Goal: Transaction & Acquisition: Book appointment/travel/reservation

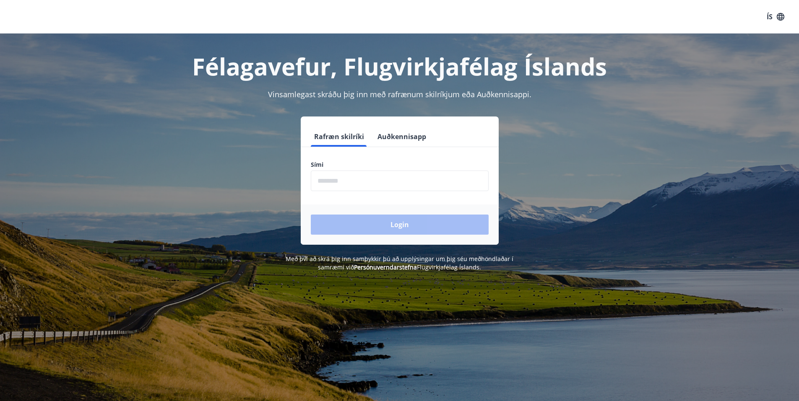
click at [360, 186] on input "phone" at bounding box center [400, 181] width 178 height 21
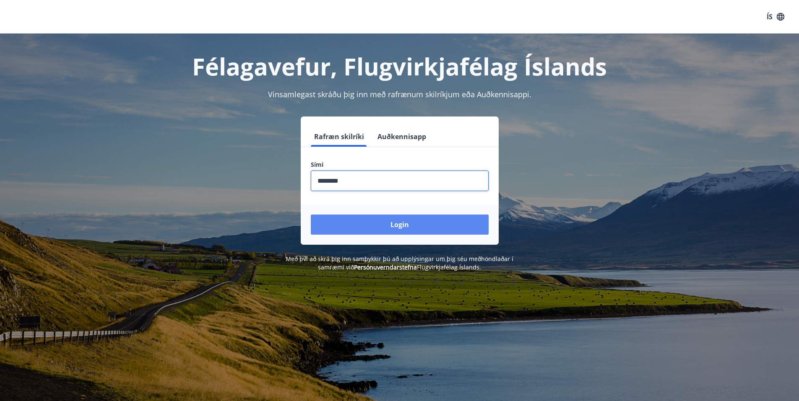
type input "********"
click at [398, 223] on button "Login" at bounding box center [400, 225] width 178 height 20
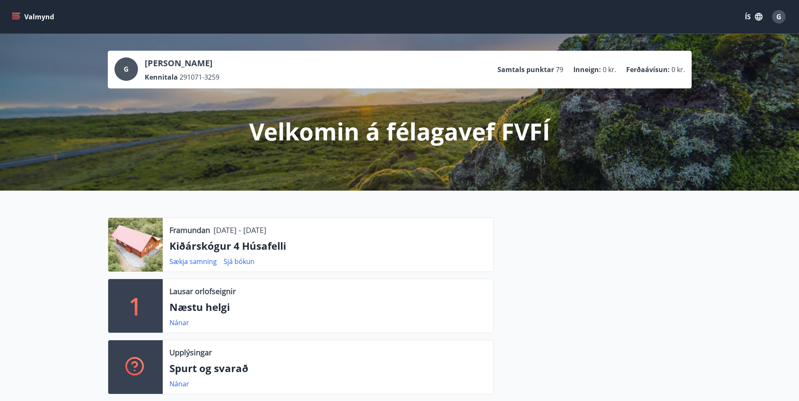
click at [12, 14] on icon "menu" at bounding box center [16, 17] width 8 height 8
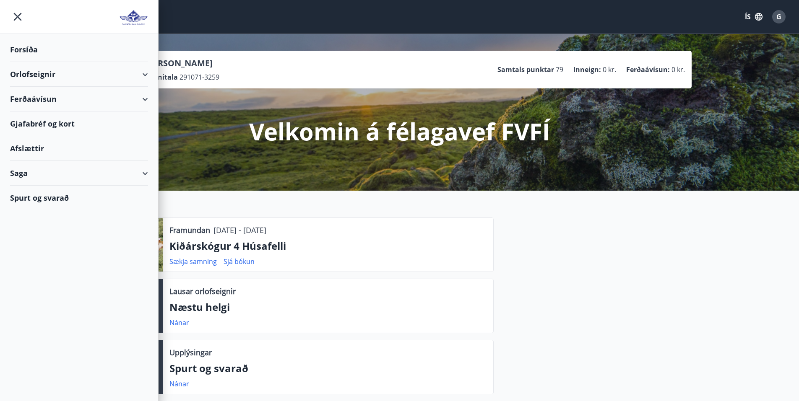
click at [143, 73] on div "Orlofseignir" at bounding box center [79, 74] width 138 height 25
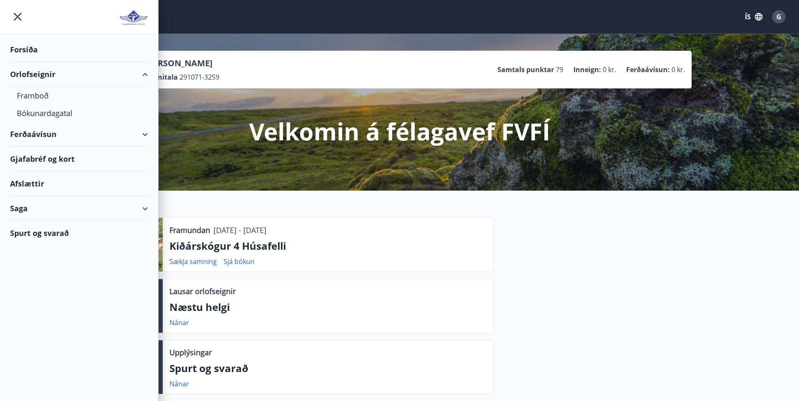
click at [80, 271] on div "Forsíða Orlofseignir Framboð Bókunardagatal Ferðaávísun Gjafabréf [PERSON_NAME]…" at bounding box center [79, 200] width 159 height 401
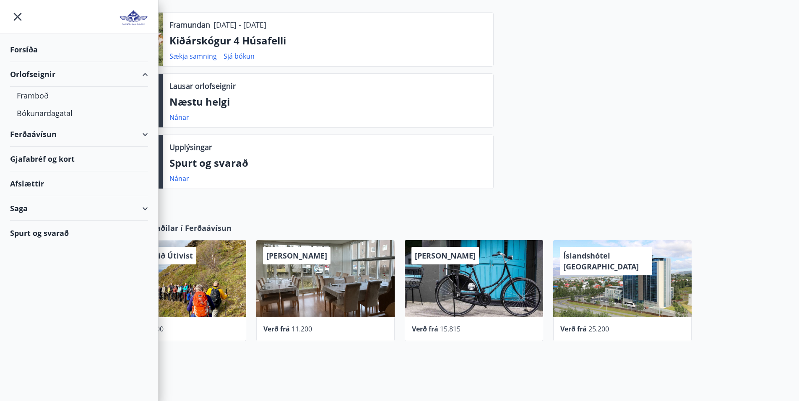
scroll to position [210, 0]
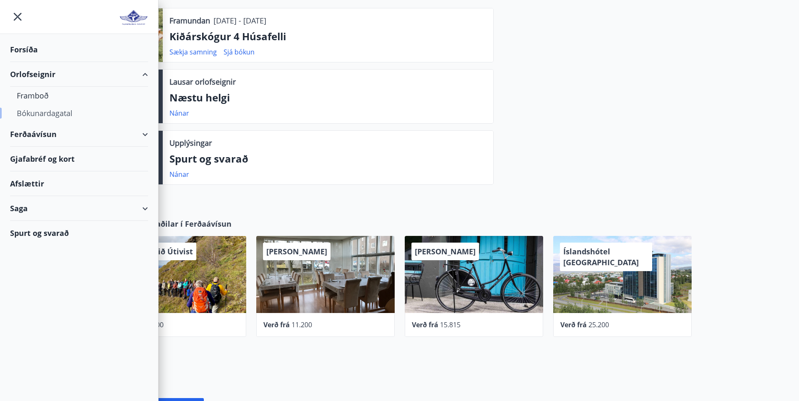
click at [40, 114] on div "Bókunardagatal" at bounding box center [79, 113] width 125 height 18
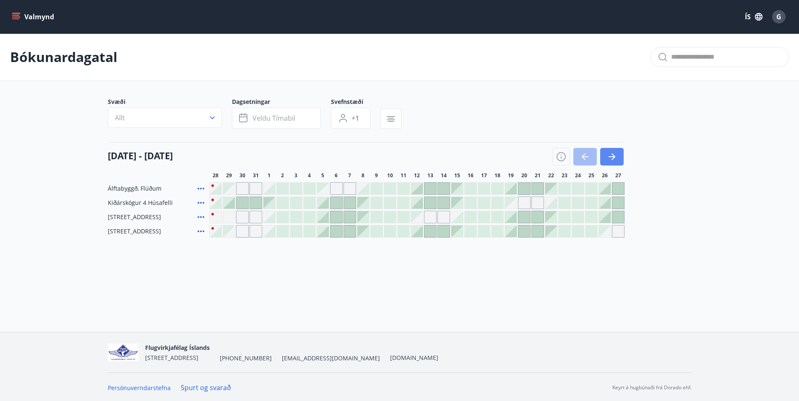
click at [615, 154] on icon "button" at bounding box center [612, 157] width 10 height 10
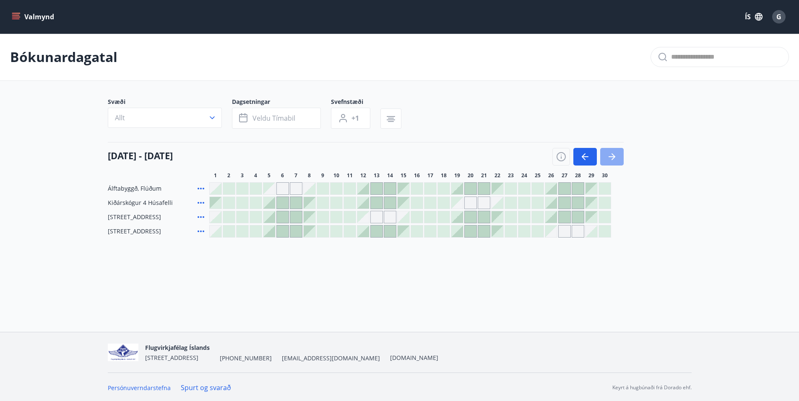
click at [615, 154] on icon "button" at bounding box center [612, 157] width 10 height 10
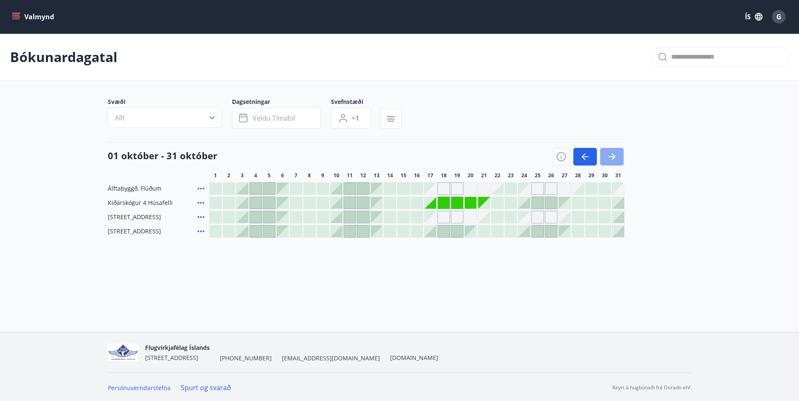
click at [615, 154] on icon "button" at bounding box center [612, 157] width 10 height 10
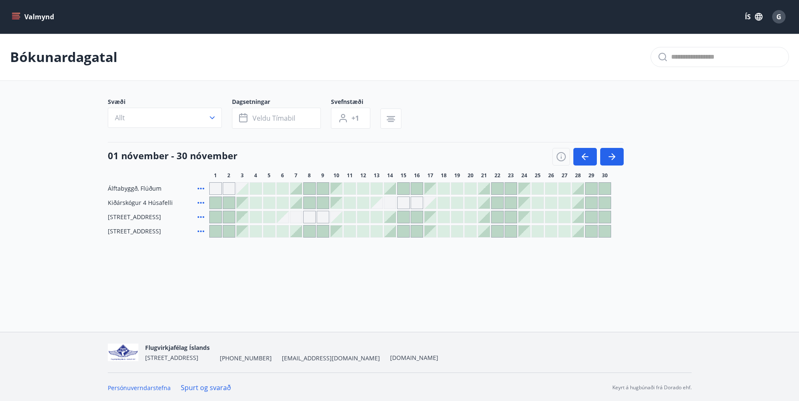
click at [297, 189] on div at bounding box center [296, 189] width 12 height 12
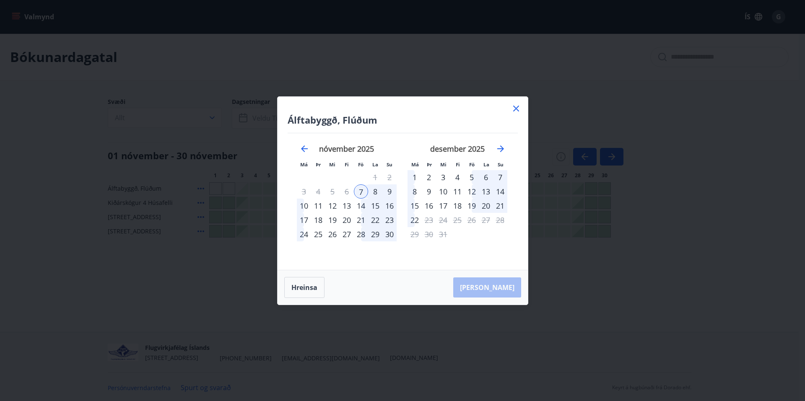
click at [392, 193] on div "9" at bounding box center [390, 192] width 14 height 14
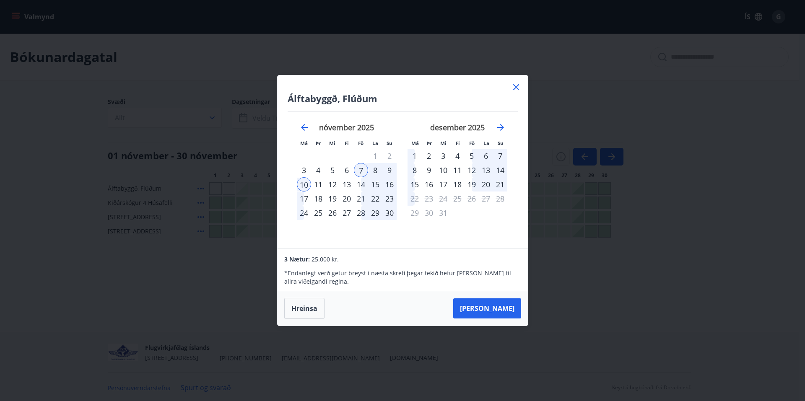
click at [516, 91] on icon at bounding box center [516, 87] width 10 height 10
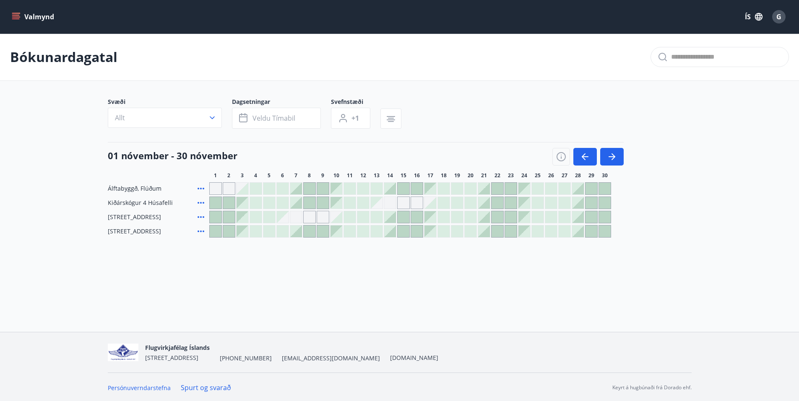
click at [297, 233] on div at bounding box center [296, 232] width 12 height 12
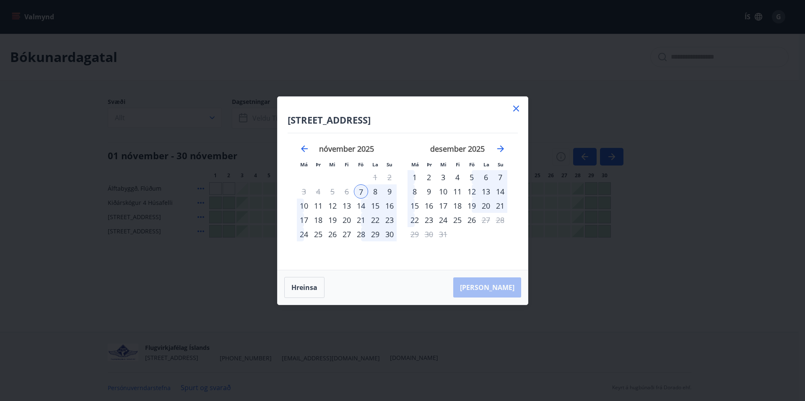
click at [302, 205] on div "10" at bounding box center [304, 206] width 14 height 14
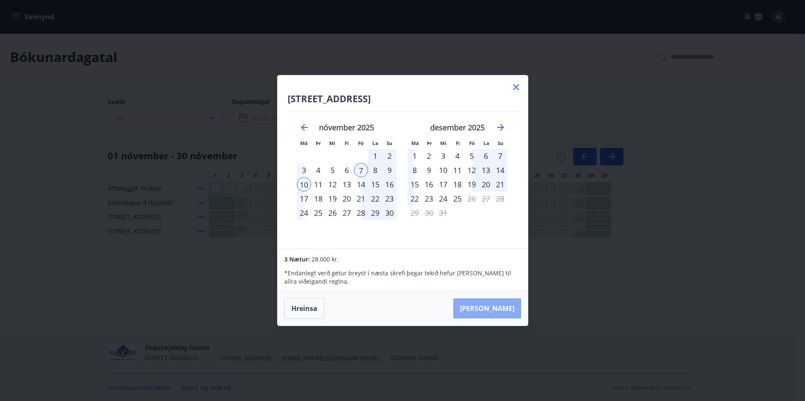
click at [516, 312] on button "Taka Frá" at bounding box center [487, 309] width 68 height 20
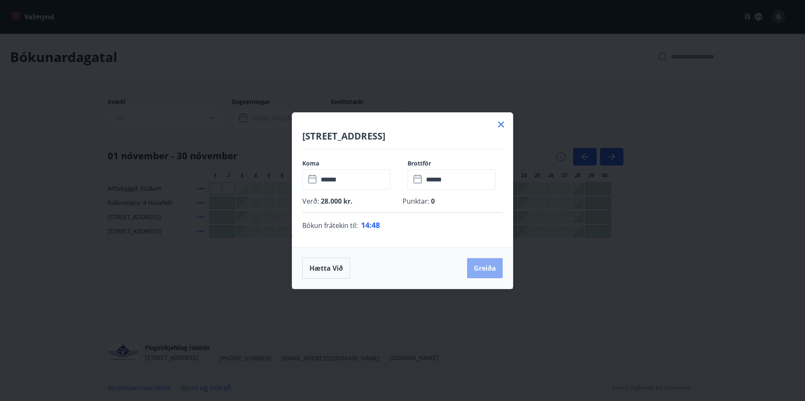
click at [491, 271] on button "Greiða" at bounding box center [485, 268] width 36 height 20
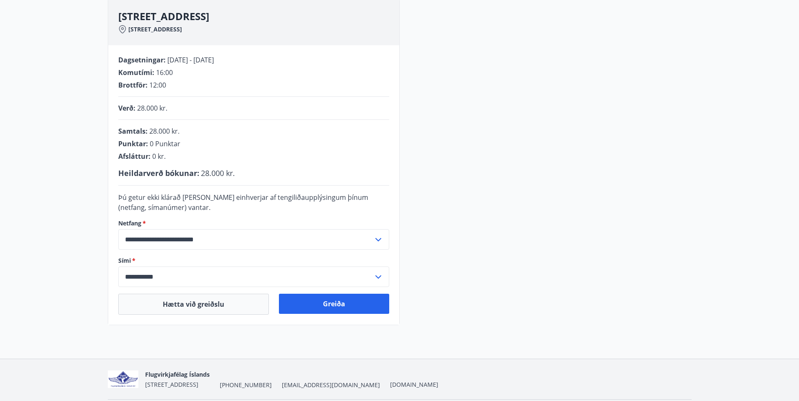
scroll to position [126, 0]
click at [207, 309] on button "Hætta við greiðslu" at bounding box center [193, 304] width 151 height 21
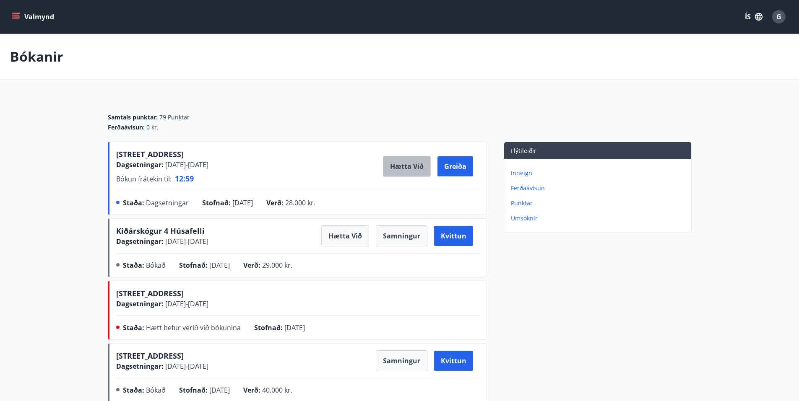
click at [413, 165] on button "Hætta við" at bounding box center [407, 166] width 48 height 21
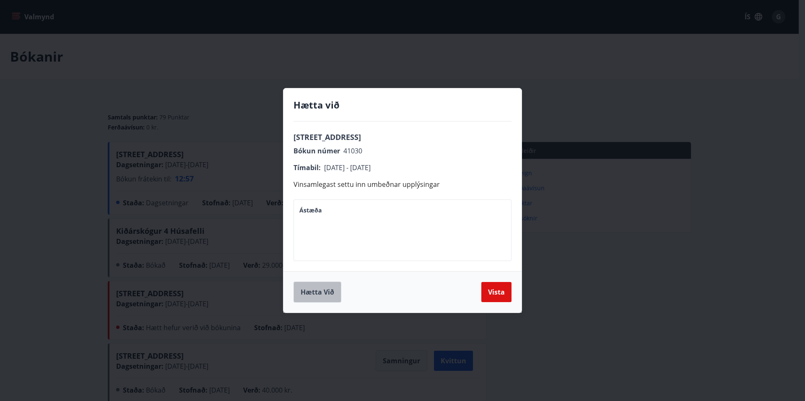
click at [322, 294] on button "Hætta við" at bounding box center [318, 292] width 48 height 21
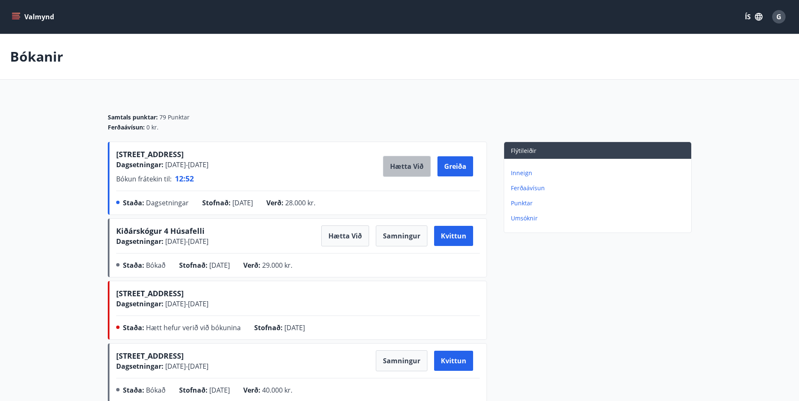
click at [391, 164] on button "Hætta við" at bounding box center [407, 166] width 48 height 21
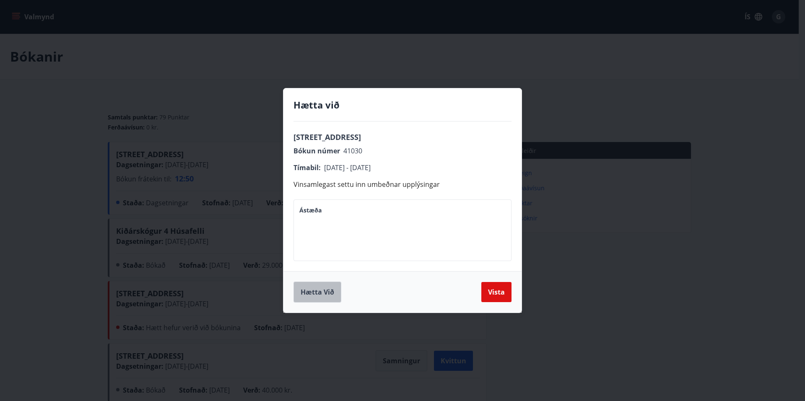
click at [316, 289] on button "Hætta við" at bounding box center [318, 292] width 48 height 21
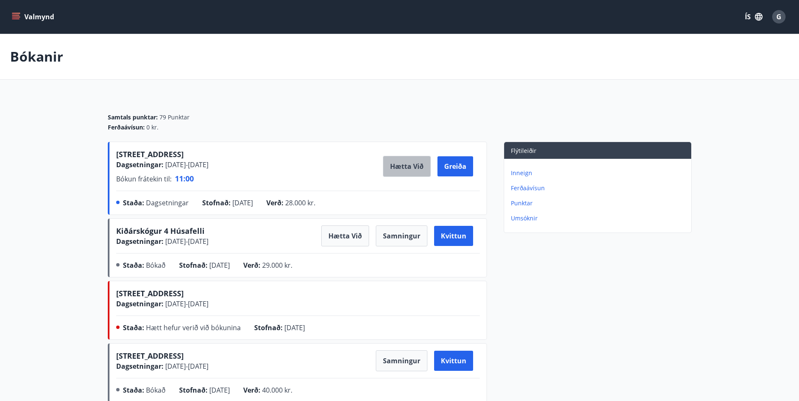
click at [401, 167] on button "Hætta við" at bounding box center [407, 166] width 48 height 21
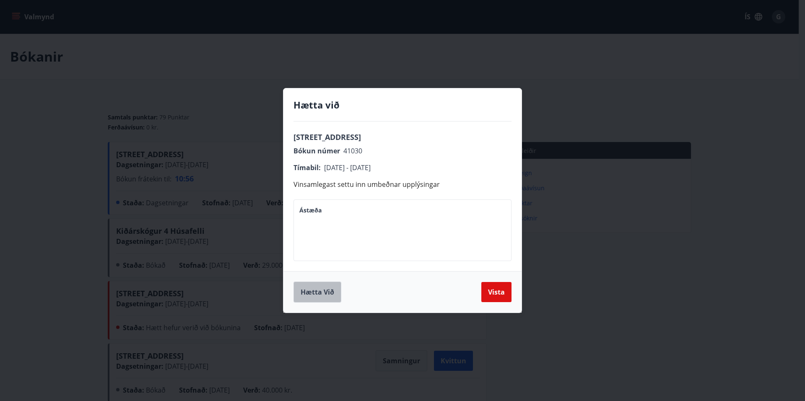
click at [316, 294] on button "Hætta við" at bounding box center [318, 292] width 48 height 21
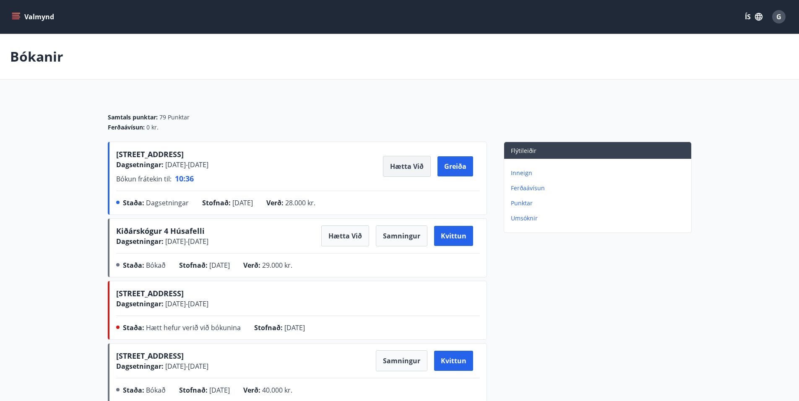
click at [411, 169] on button "Hætta við" at bounding box center [407, 166] width 48 height 21
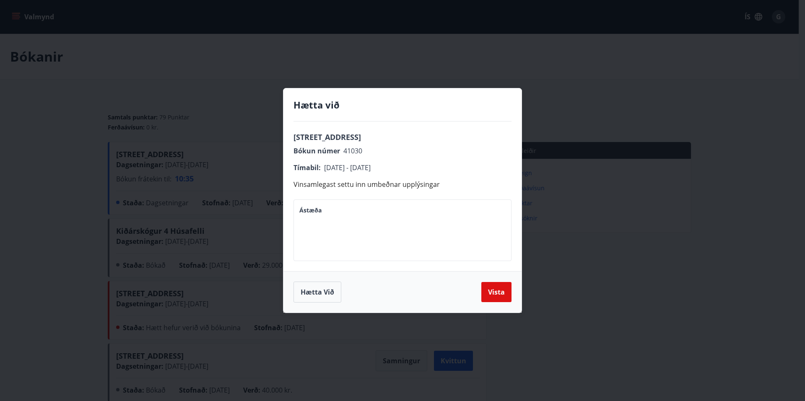
click at [214, 73] on div "Hætta við Holtaland 11, Akureyri Bókun númer 41030 Tímabil : 07.11.2025 - 10.11…" at bounding box center [402, 200] width 805 height 401
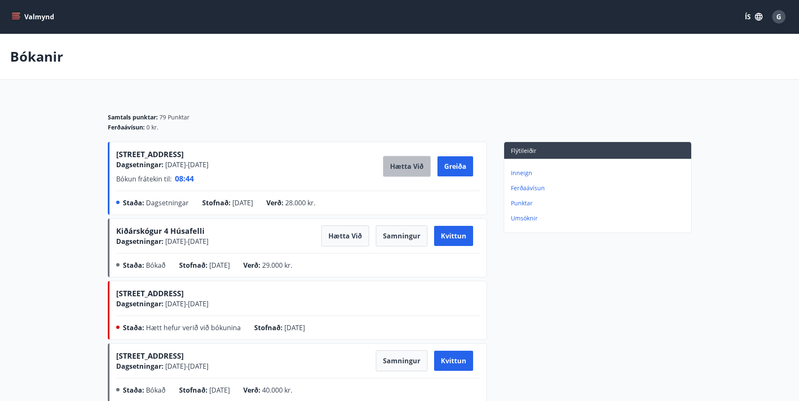
click at [408, 164] on button "Hætta við" at bounding box center [407, 166] width 48 height 21
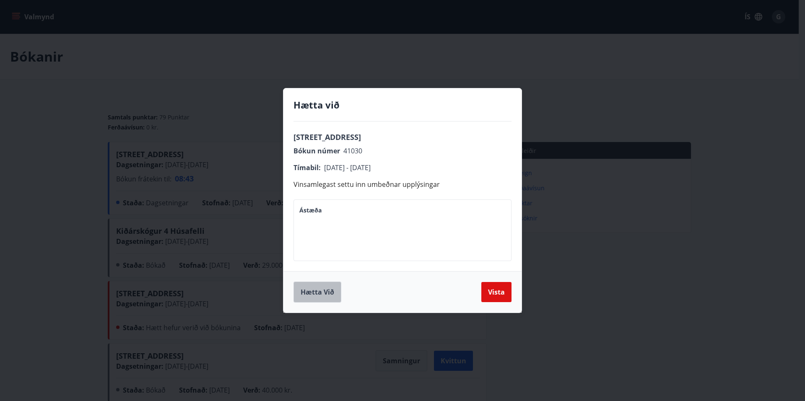
click at [314, 285] on button "Hætta við" at bounding box center [318, 292] width 48 height 21
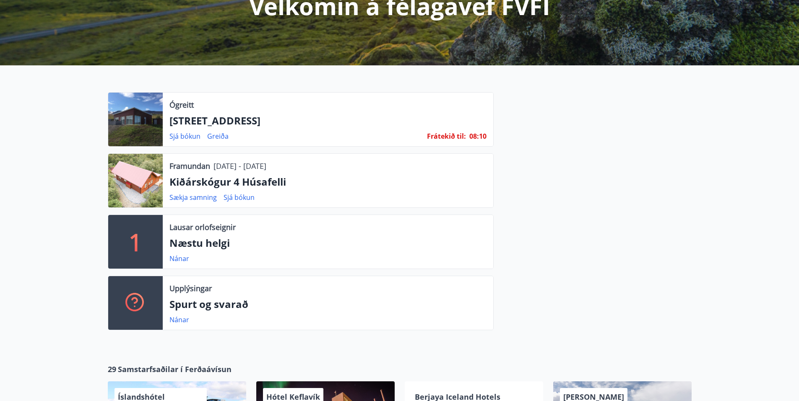
scroll to position [126, 0]
click at [184, 136] on link "Sjá bókun" at bounding box center [184, 135] width 31 height 9
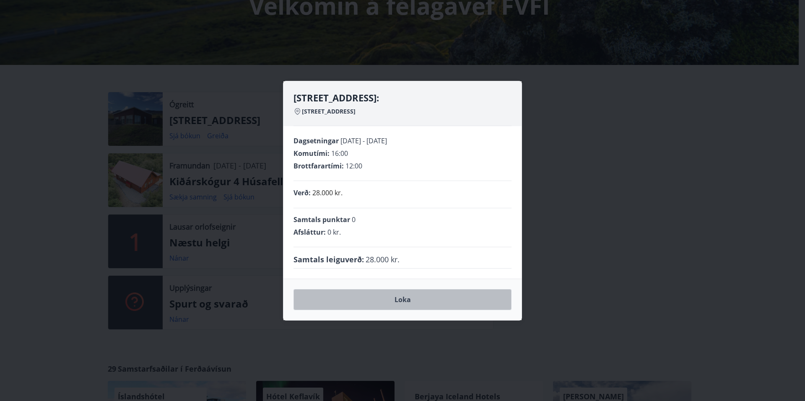
click at [409, 302] on button "Loka" at bounding box center [403, 299] width 218 height 21
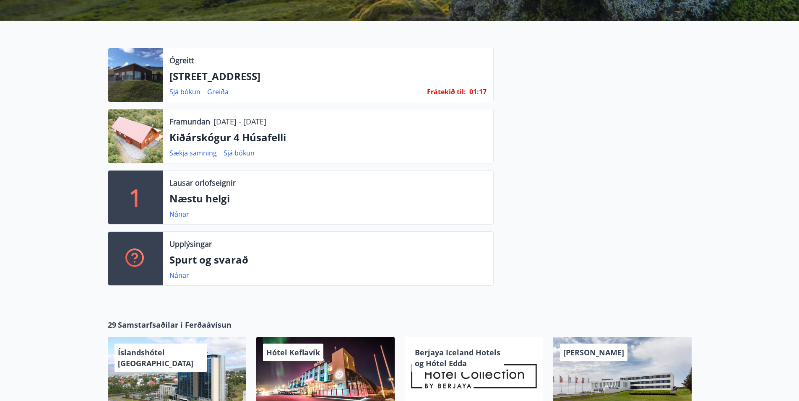
scroll to position [0, 0]
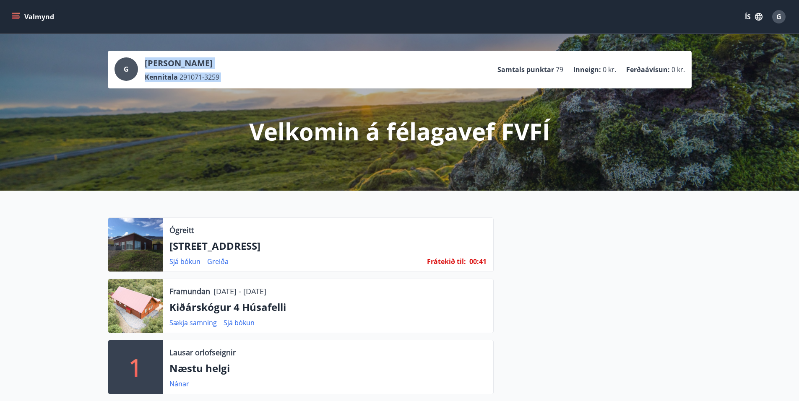
drag, startPoint x: 497, startPoint y: 70, endPoint x: 694, endPoint y: 75, distance: 197.2
click at [694, 75] on div "G Guðlaugur Kristbjörnsson Kennitala 291071-3259 Samtals punktar 79 Inneign : 0…" at bounding box center [399, 112] width 799 height 157
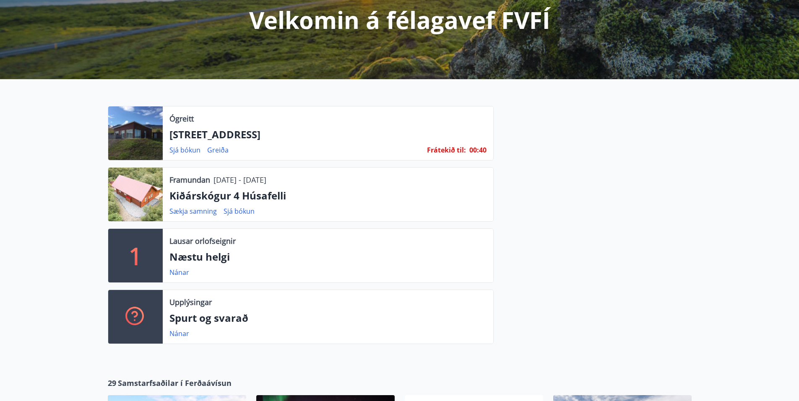
scroll to position [126, 0]
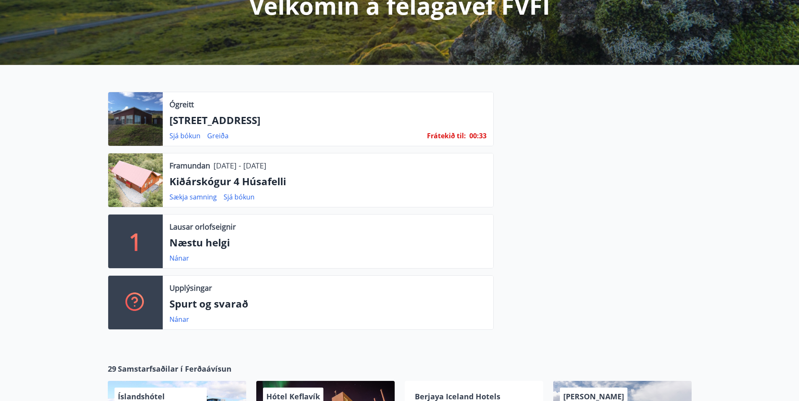
drag, startPoint x: 214, startPoint y: 167, endPoint x: 302, endPoint y: 160, distance: 88.7
click at [302, 160] on div "Framundan 17.10.2025 - 21.10.2025" at bounding box center [327, 165] width 317 height 11
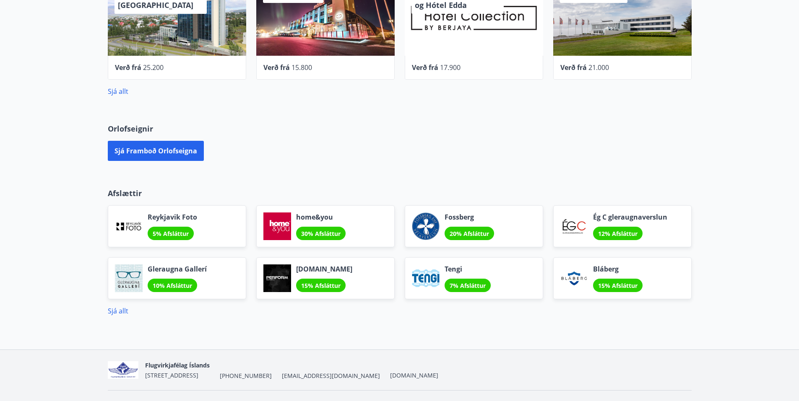
scroll to position [547, 0]
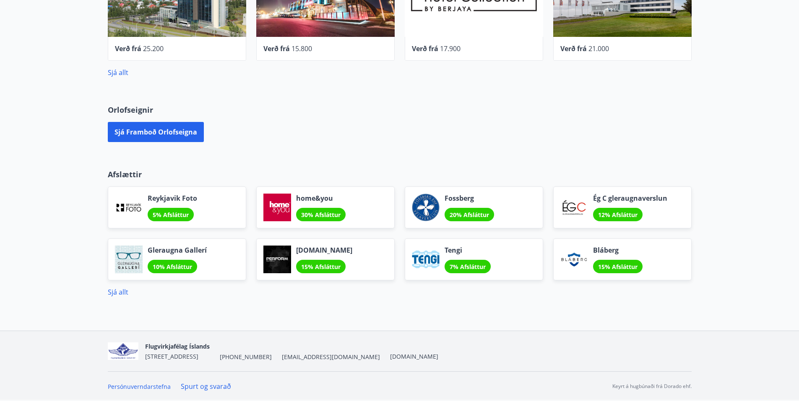
click at [305, 250] on span "Perform.is" at bounding box center [324, 250] width 56 height 9
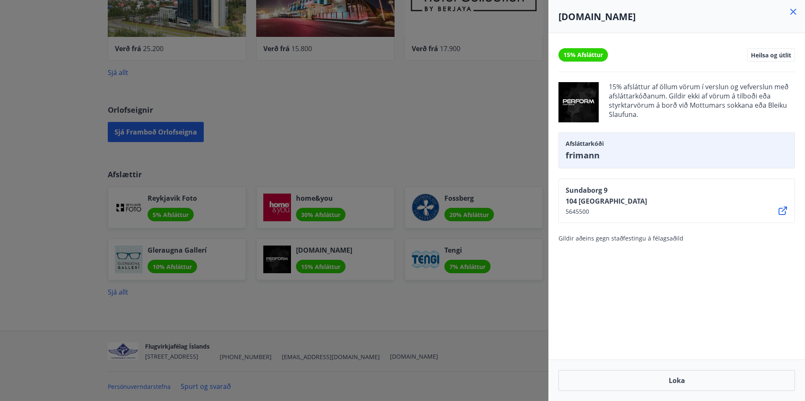
click at [326, 317] on div at bounding box center [402, 200] width 805 height 401
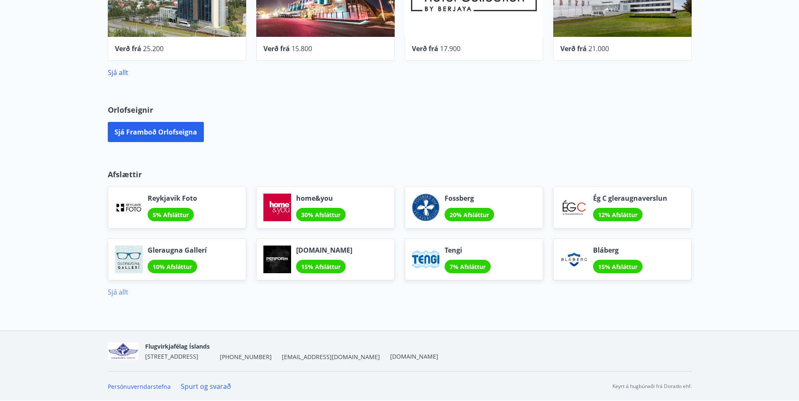
click at [116, 291] on link "Sjá allt" at bounding box center [118, 292] width 21 height 9
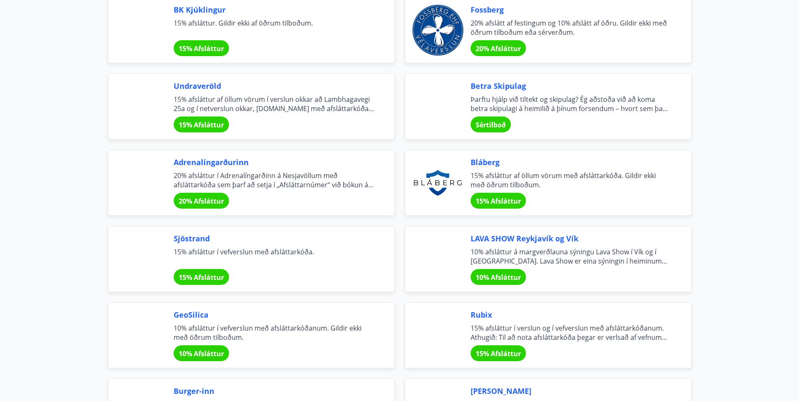
scroll to position [731, 0]
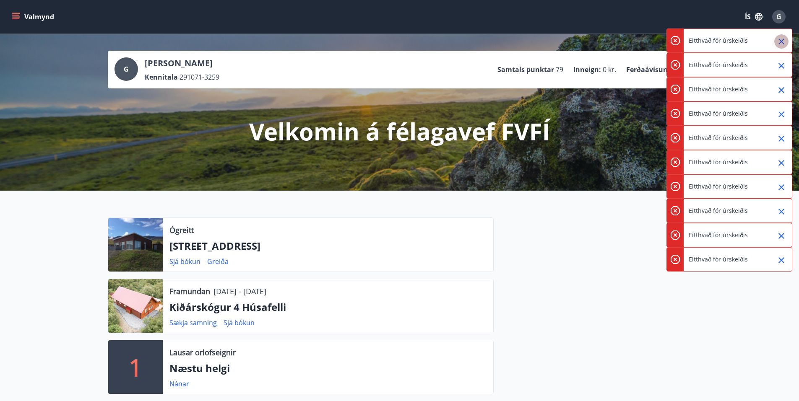
click at [780, 43] on icon "Close" at bounding box center [781, 42] width 6 height 6
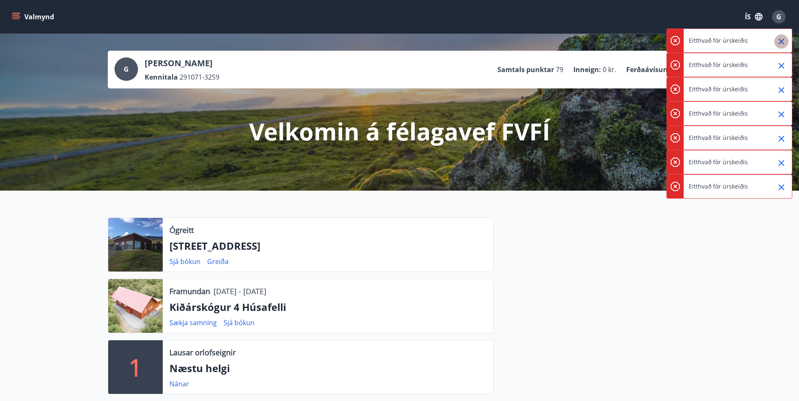
click at [780, 43] on icon "Close" at bounding box center [781, 42] width 6 height 6
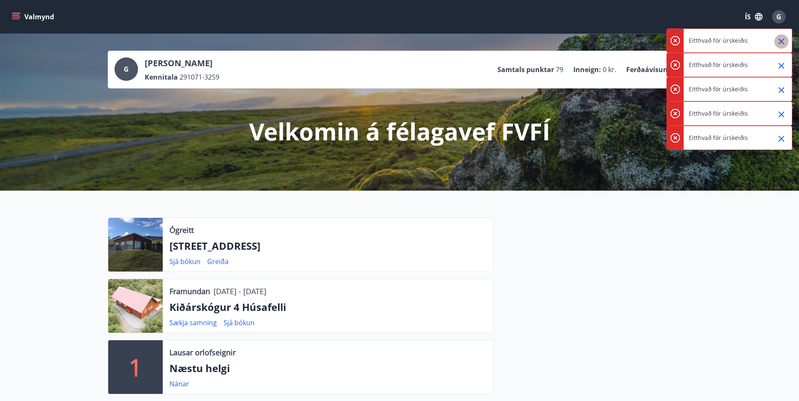
click at [780, 43] on icon "Close" at bounding box center [781, 42] width 6 height 6
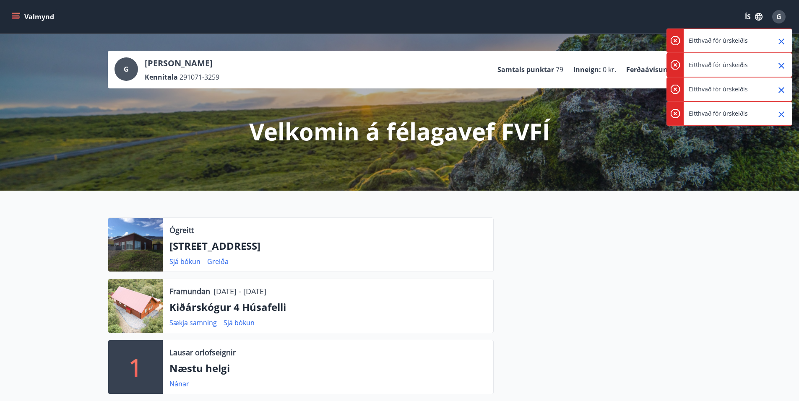
click at [780, 43] on icon "Close" at bounding box center [781, 42] width 6 height 6
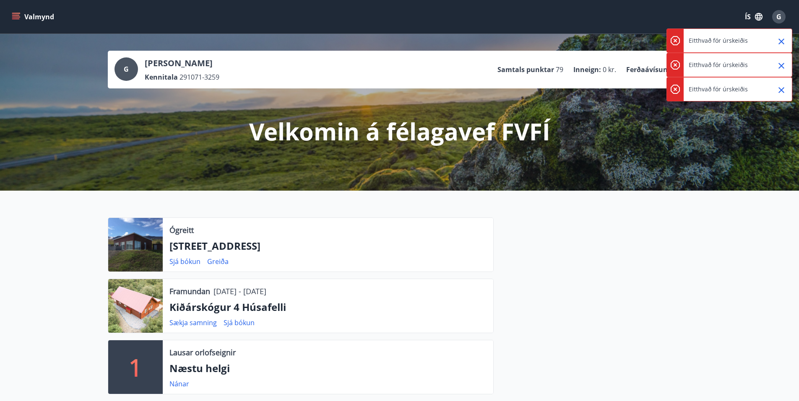
click at [780, 43] on icon "Close" at bounding box center [781, 42] width 6 height 6
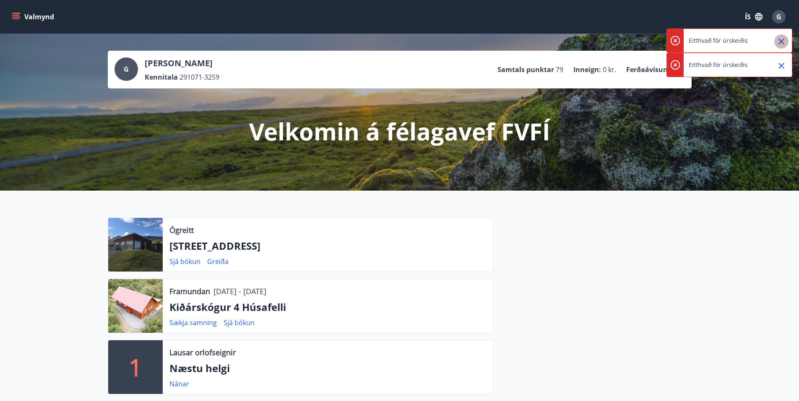
click at [780, 43] on icon "Close" at bounding box center [781, 42] width 6 height 6
click at [181, 233] on p "Ógreitt" at bounding box center [181, 230] width 24 height 11
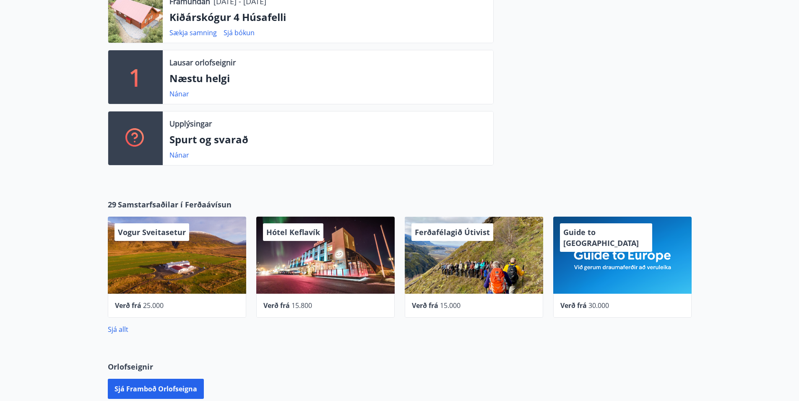
scroll to position [336, 0]
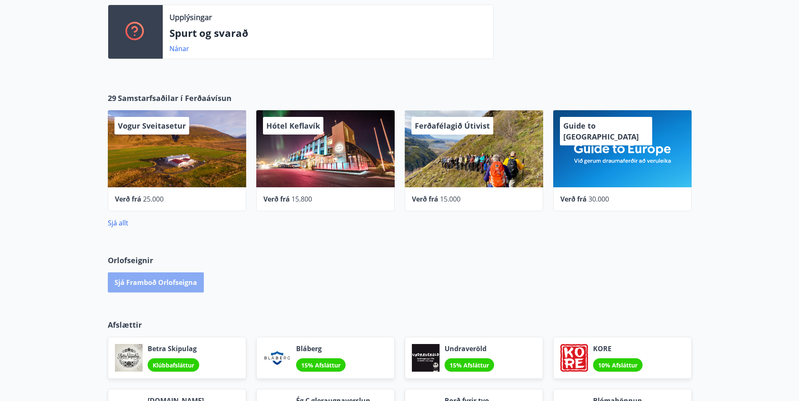
click at [172, 286] on button "Sjá framboð orlofseigna" at bounding box center [156, 283] width 96 height 20
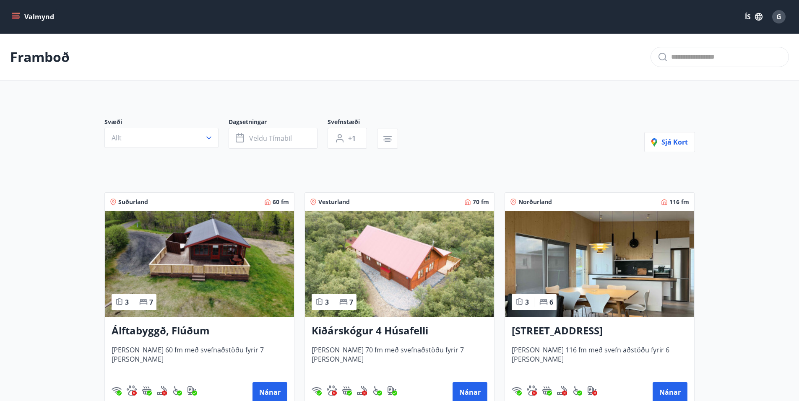
click at [574, 261] on img at bounding box center [599, 264] width 189 height 106
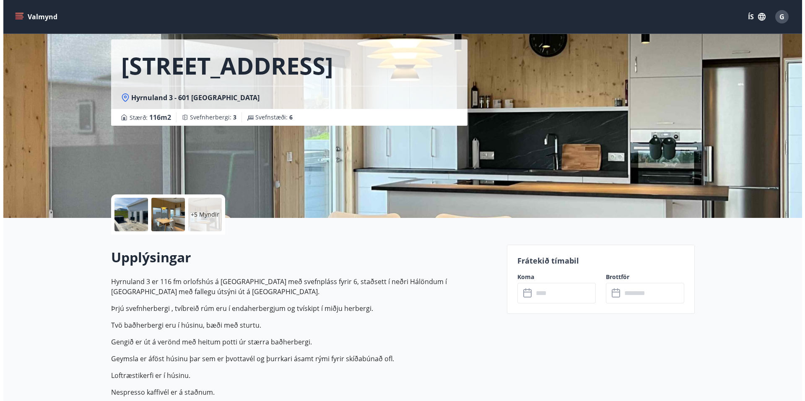
scroll to position [42, 0]
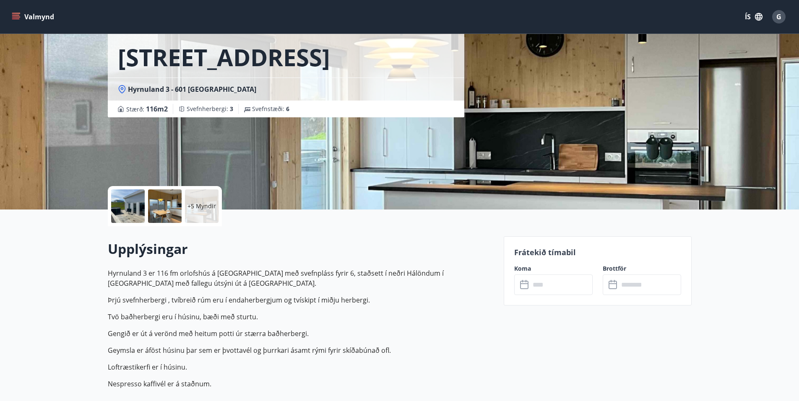
click at [134, 207] on div at bounding box center [128, 207] width 34 height 34
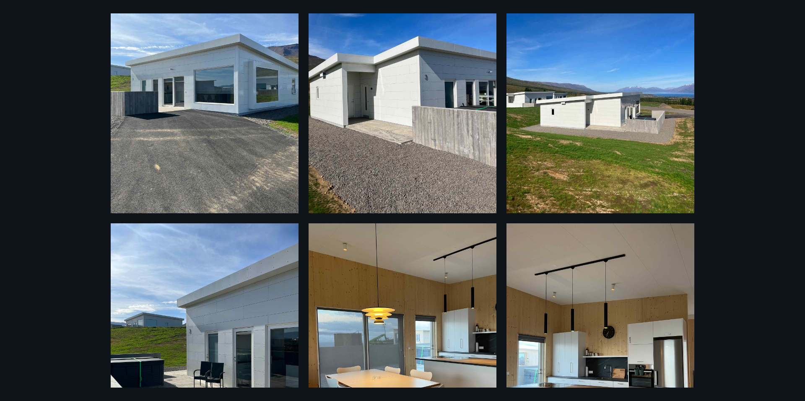
scroll to position [0, 0]
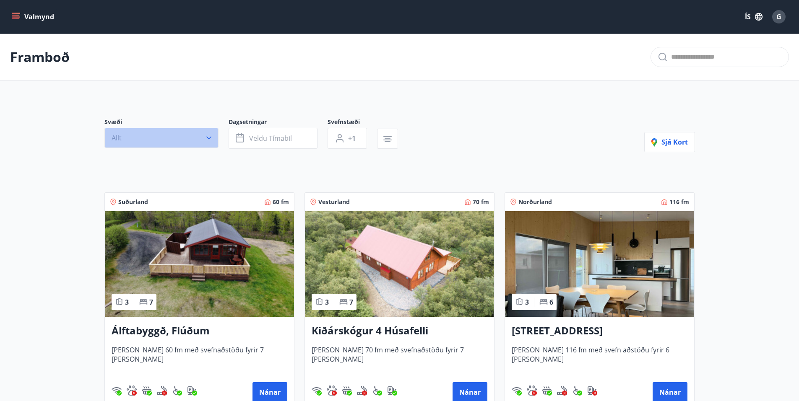
click at [207, 138] on icon "button" at bounding box center [209, 138] width 8 height 8
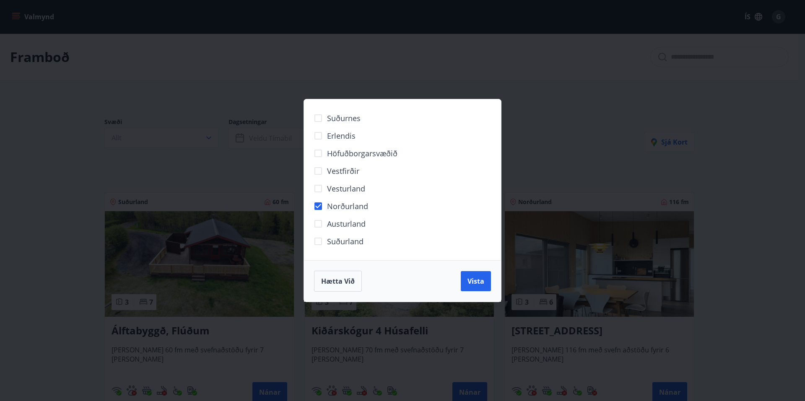
click at [262, 139] on div "Suðurnes Erlendis Höfuðborgarsvæðið Vestfirðir Vesturland Norðurland Austurland…" at bounding box center [402, 200] width 805 height 401
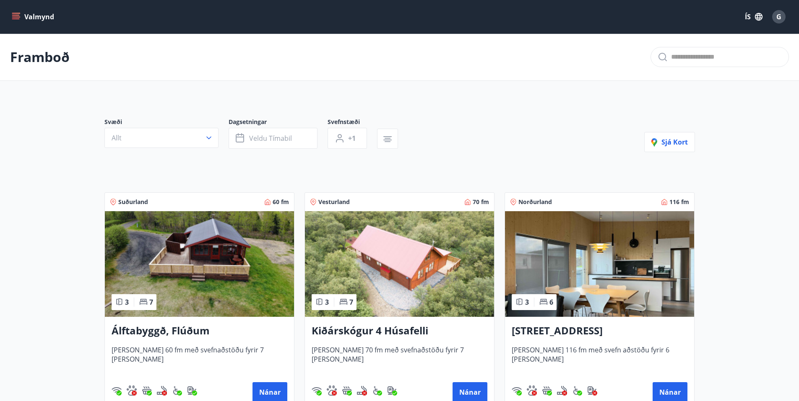
click at [262, 139] on span "Veldu tímabil" at bounding box center [270, 138] width 43 height 9
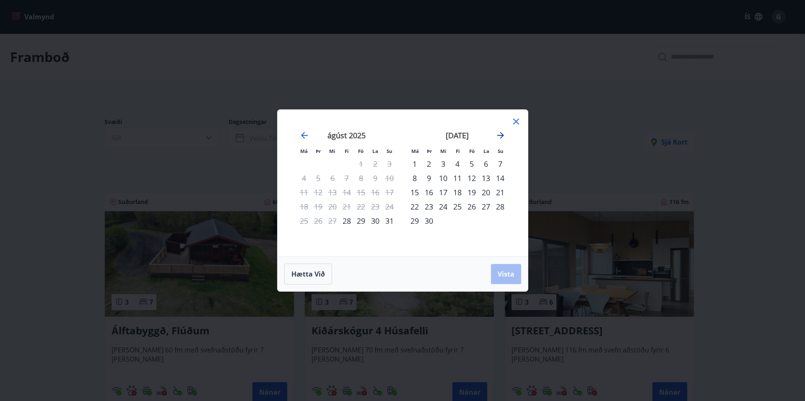
click at [500, 133] on icon "Move forward to switch to the next month." at bounding box center [501, 135] width 10 height 10
click at [457, 180] on div "6" at bounding box center [457, 178] width 14 height 14
click at [413, 193] on div "10" at bounding box center [415, 192] width 14 height 14
click at [500, 273] on span "Vista" at bounding box center [506, 274] width 17 height 9
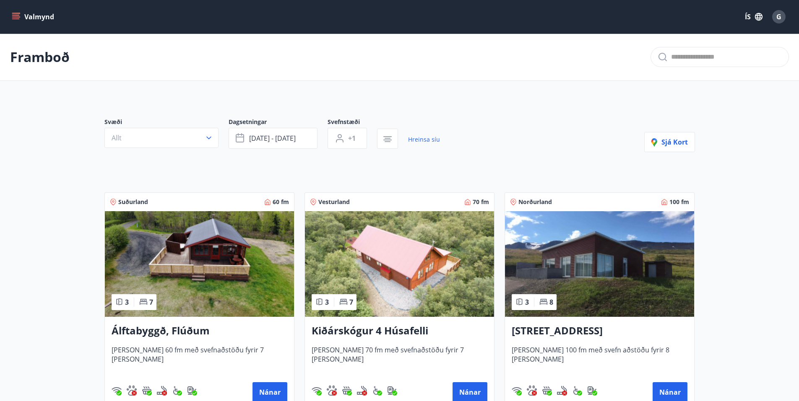
click at [596, 275] on img at bounding box center [599, 264] width 189 height 106
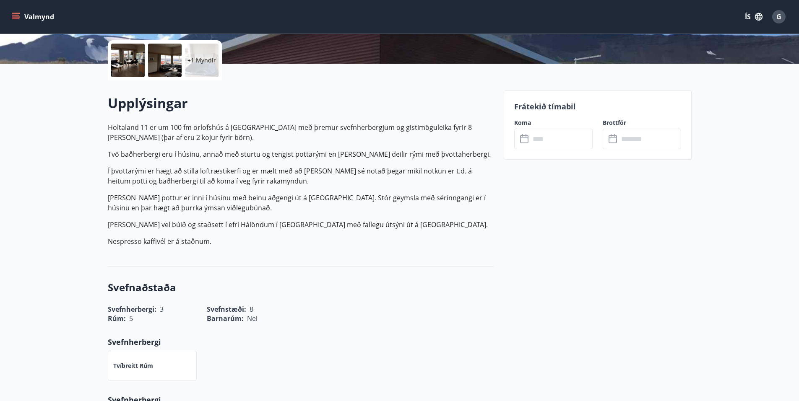
scroll to position [168, 0]
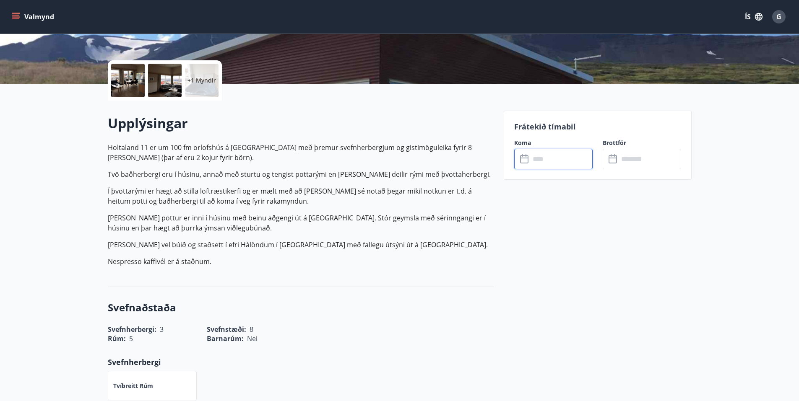
click at [549, 163] on input "text" at bounding box center [561, 159] width 62 height 21
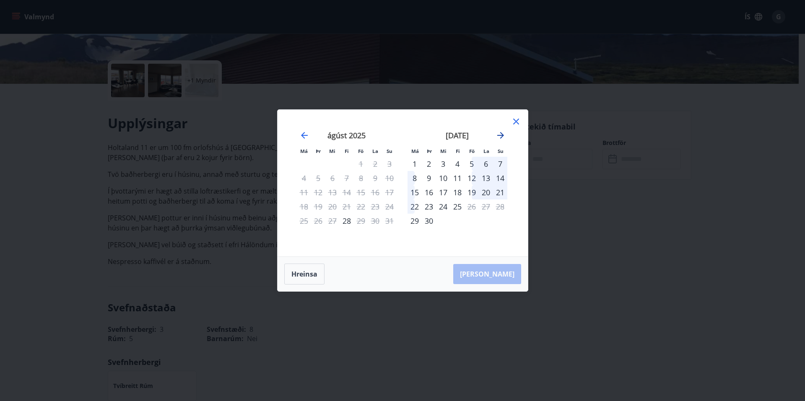
click at [500, 136] on icon "Move forward to switch to the next month." at bounding box center [500, 135] width 7 height 7
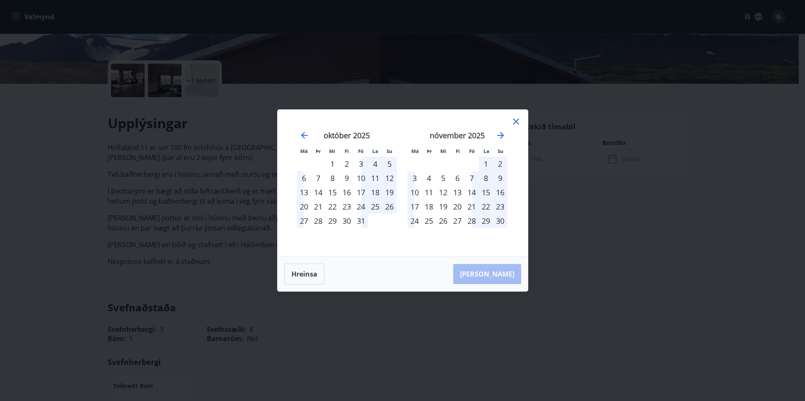
click at [457, 178] on div "6" at bounding box center [457, 178] width 14 height 14
click at [416, 192] on div "10" at bounding box center [415, 192] width 14 height 14
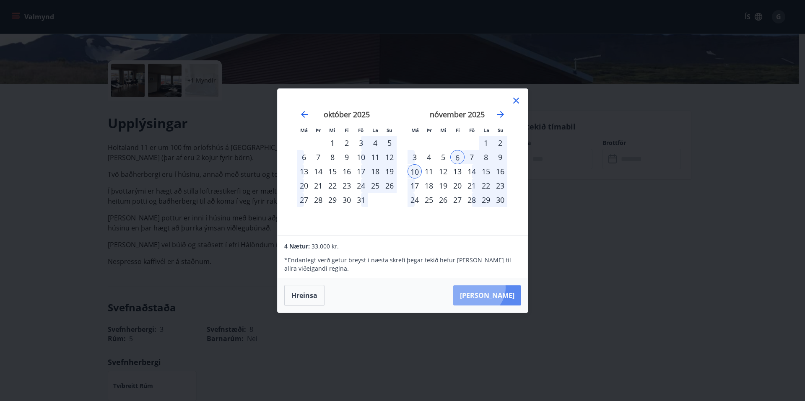
click at [503, 288] on button "Taka Frá" at bounding box center [487, 296] width 68 height 20
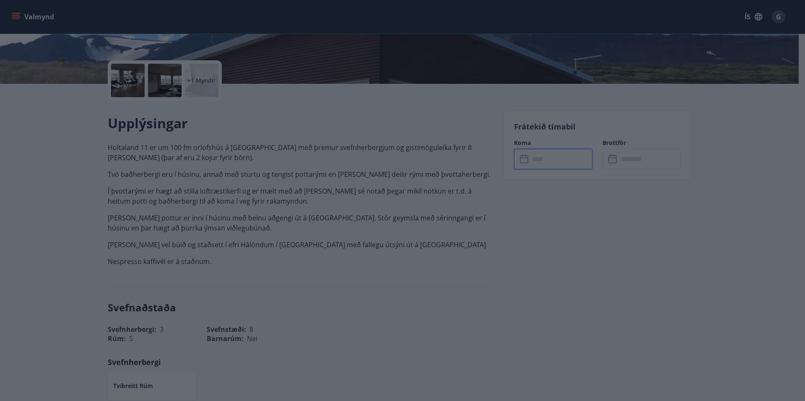
type input "******"
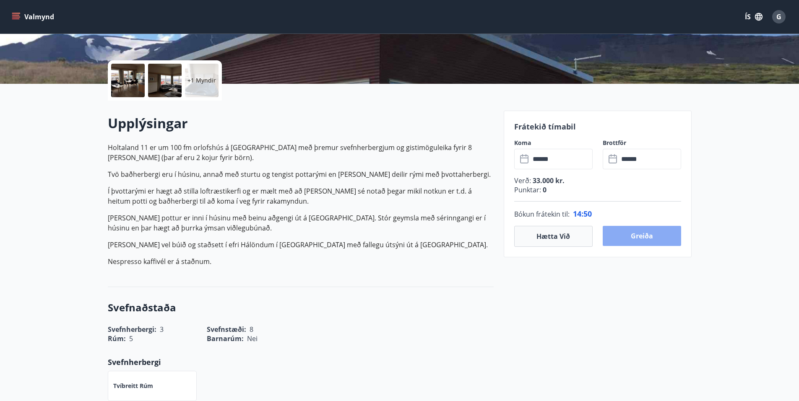
click at [646, 239] on button "Greiða" at bounding box center [642, 236] width 78 height 20
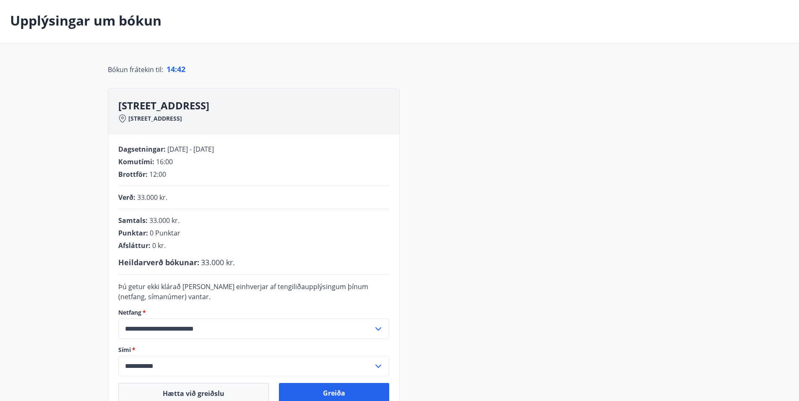
scroll to position [84, 0]
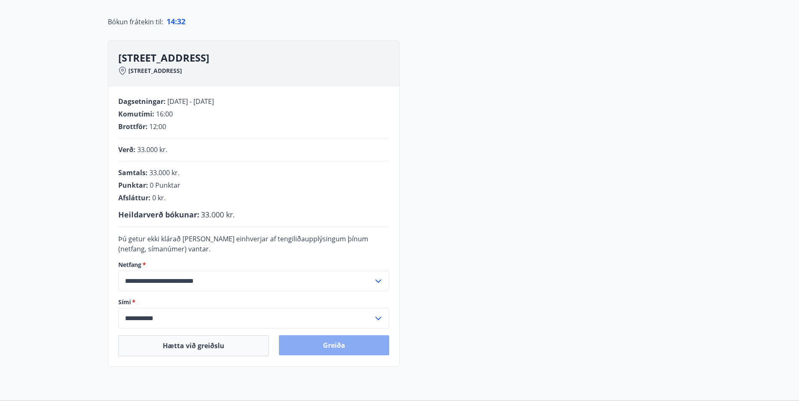
click at [333, 347] on button "Greiða" at bounding box center [334, 346] width 110 height 20
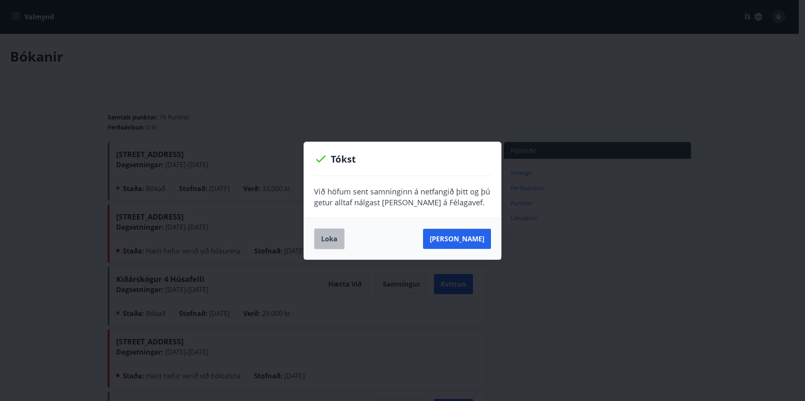
click at [329, 242] on button "Loka" at bounding box center [329, 239] width 31 height 21
